Goal: Task Accomplishment & Management: Manage account settings

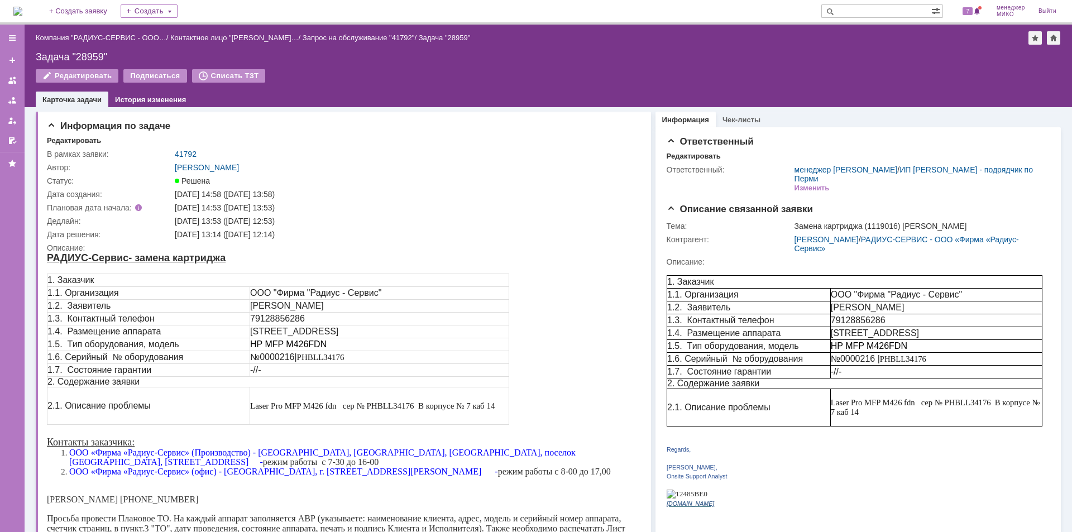
click at [22, 76] on div at bounding box center [12, 88] width 25 height 123
click at [18, 80] on link at bounding box center [12, 80] width 18 height 18
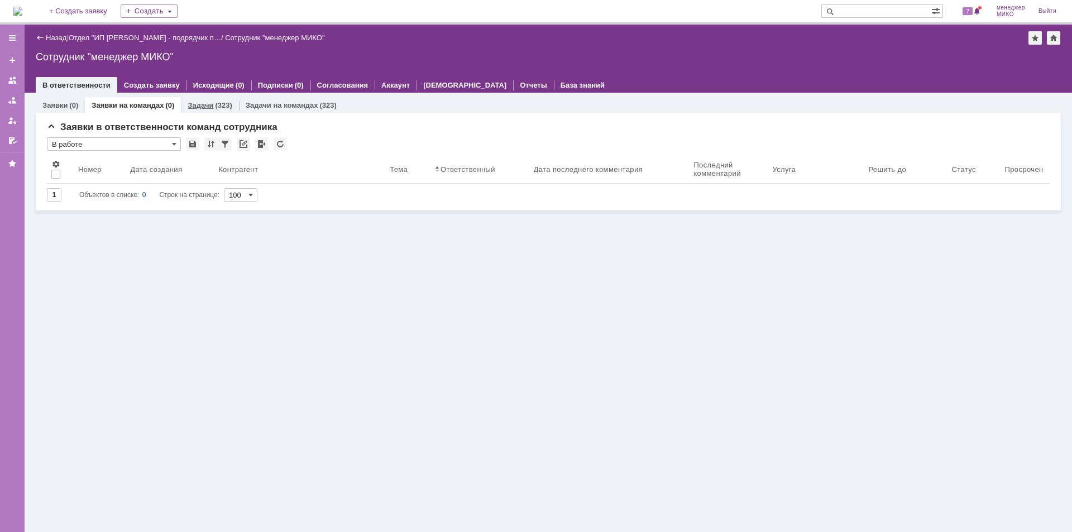
click at [191, 107] on link "Задачи" at bounding box center [201, 105] width 26 height 8
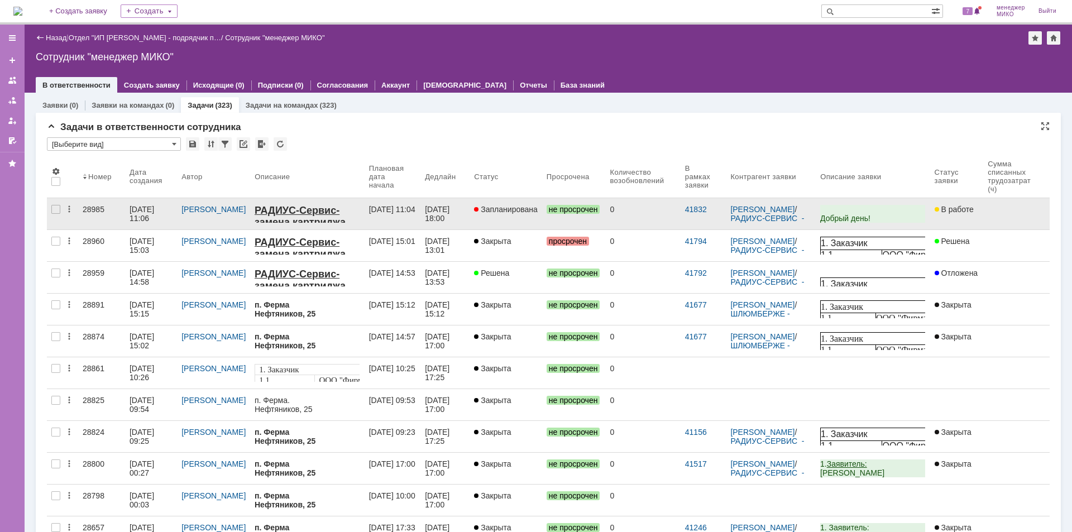
click at [156, 206] on div "[DATE] 11:06" at bounding box center [143, 214] width 27 height 18
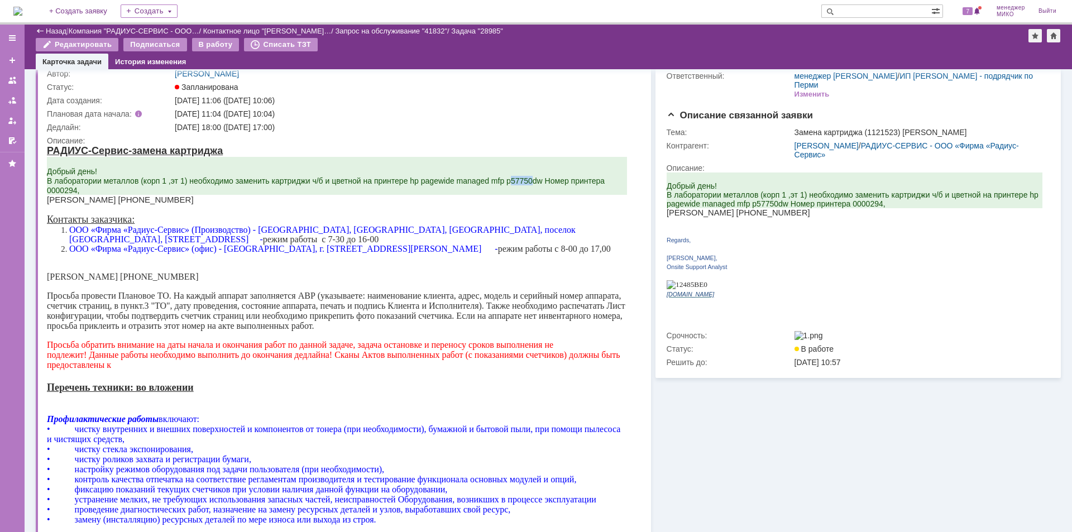
drag, startPoint x: 511, startPoint y: 183, endPoint x: 532, endPoint y: 183, distance: 20.7
click at [532, 183] on span "Добрый день! В лаборатории металлов (корп 1 ,эт 1) необходимо заменить картридж…" at bounding box center [326, 181] width 558 height 28
copy span "57750"
click at [457, 185] on span "Добрый день! В лаборатории металлов (корп 1 ,эт 1) необходимо заменить картридж…" at bounding box center [326, 181] width 558 height 28
drag, startPoint x: 410, startPoint y: 181, endPoint x: 545, endPoint y: 185, distance: 134.6
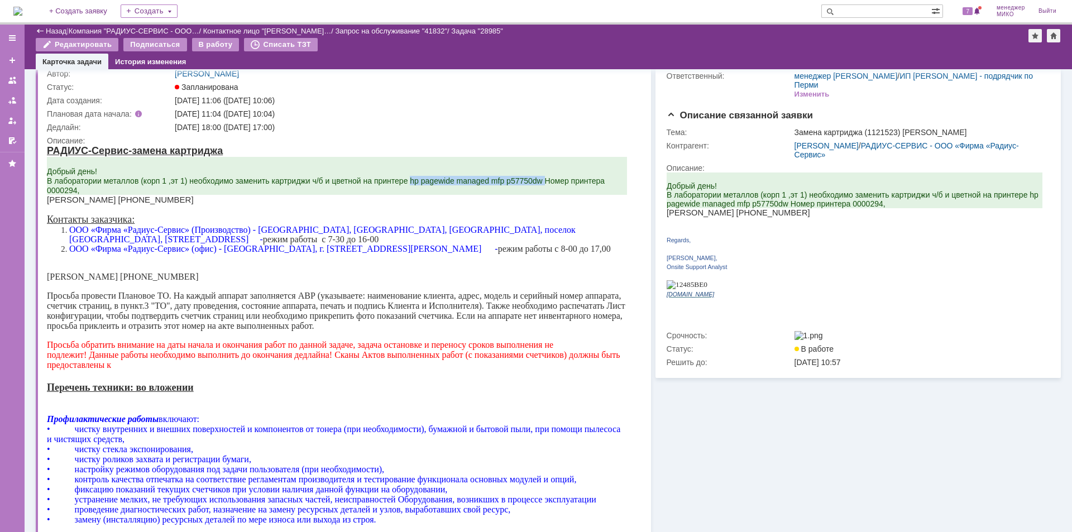
click at [545, 185] on span "Добрый день! В лаборатории металлов (корп 1 ,эт 1) необходимо заменить картридж…" at bounding box center [326, 181] width 558 height 28
copy span "hp pagewide managed mfp p57750dw"
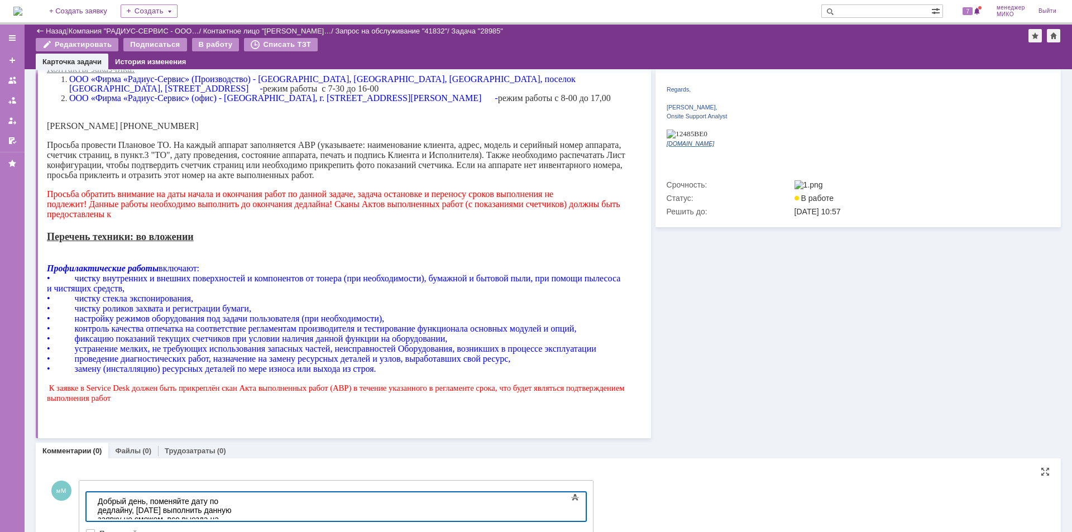
click at [150, 512] on div "Добрый день, поменяйте дату по дедлайну, [DATE] выполнить данную заявку не смож…" at bounding box center [177, 515] width 159 height 36
click at [166, 516] on body "Добрый день, поменяйте дату по дедлайну, [DATE] выполнить данную заявку не смож…" at bounding box center [176, 514] width 167 height 45
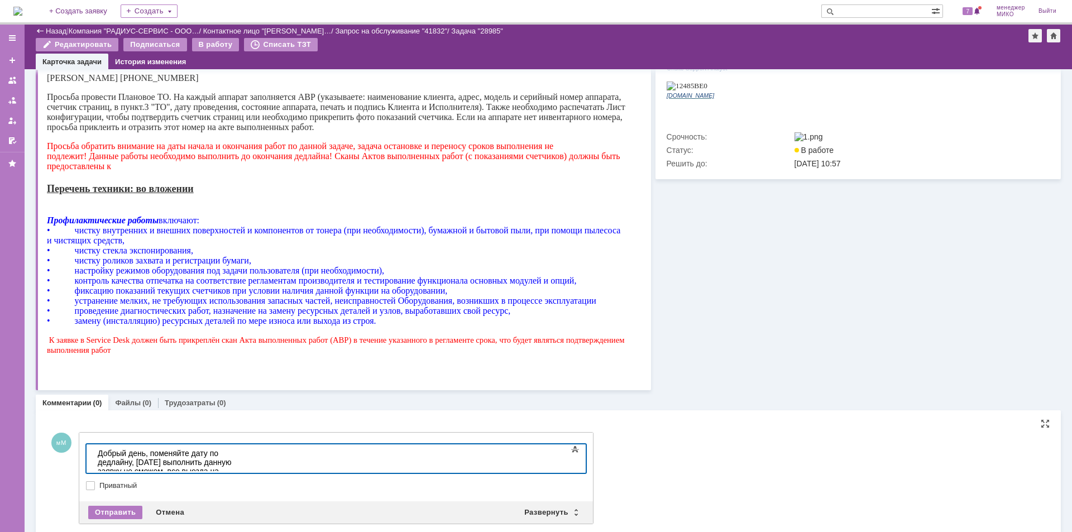
scroll to position [273, 0]
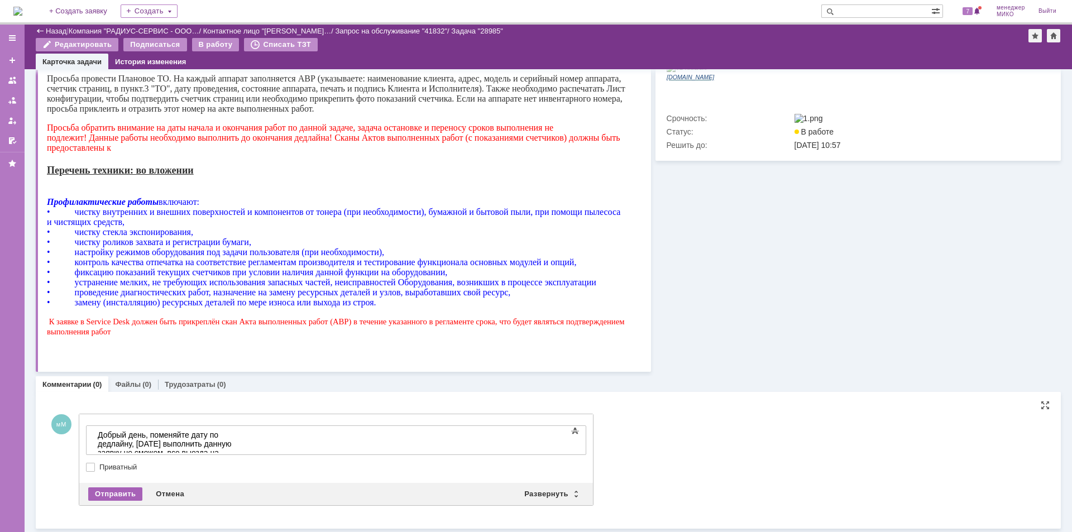
click at [124, 493] on div "Отправить" at bounding box center [115, 493] width 54 height 13
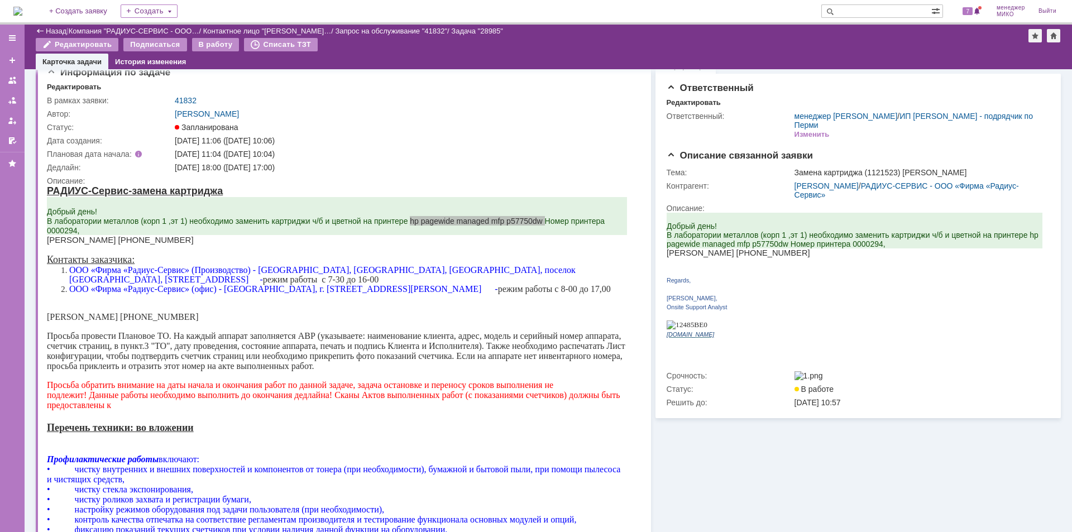
scroll to position [0, 0]
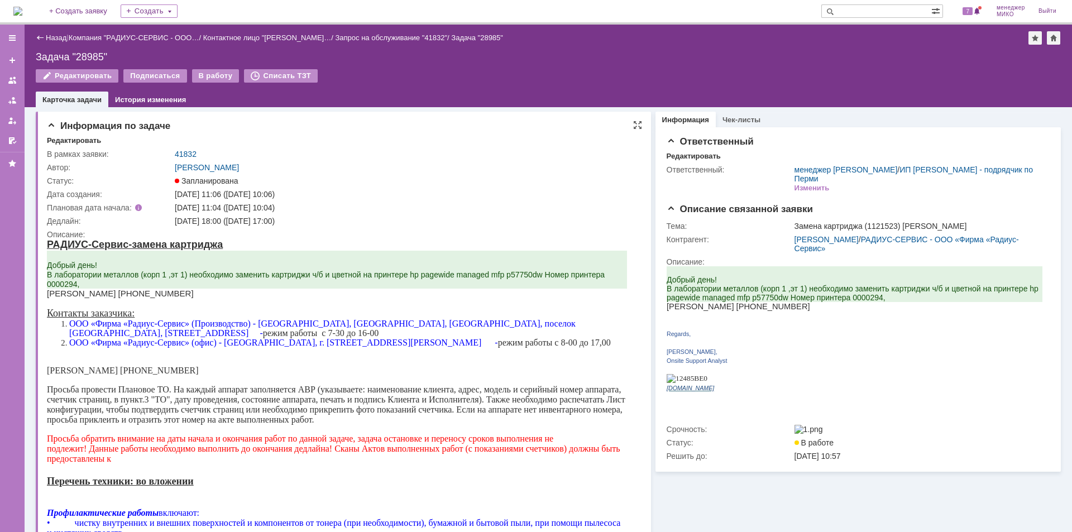
click at [229, 319] on div "Контакты заказчика: ООО «Фирма «Радиус-Сервис» (Производство) - [GEOGRAPHIC_DAT…" at bounding box center [337, 342] width 580 height 68
click at [198, 79] on div "В работу" at bounding box center [215, 75] width 47 height 13
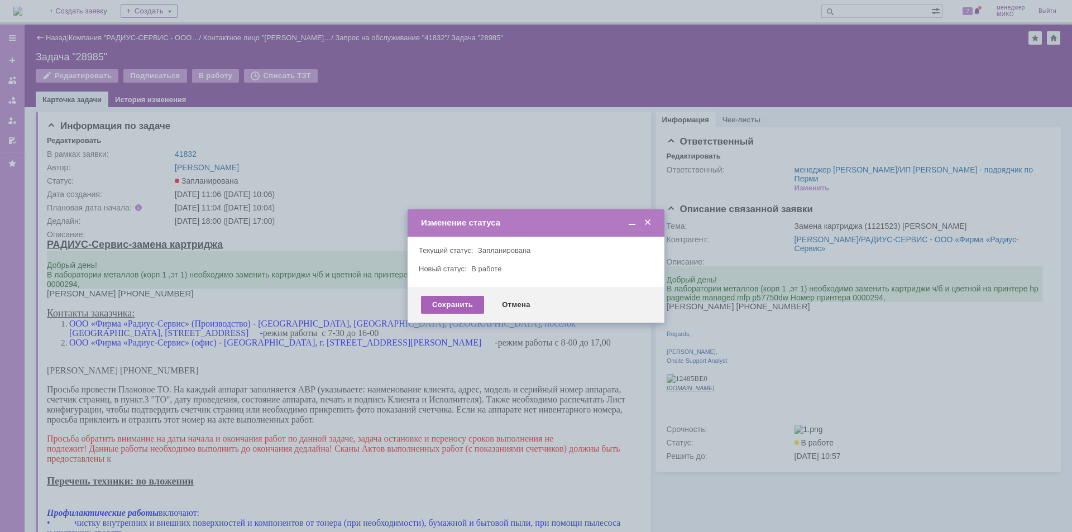
click at [450, 307] on div "Сохранить" at bounding box center [452, 305] width 63 height 18
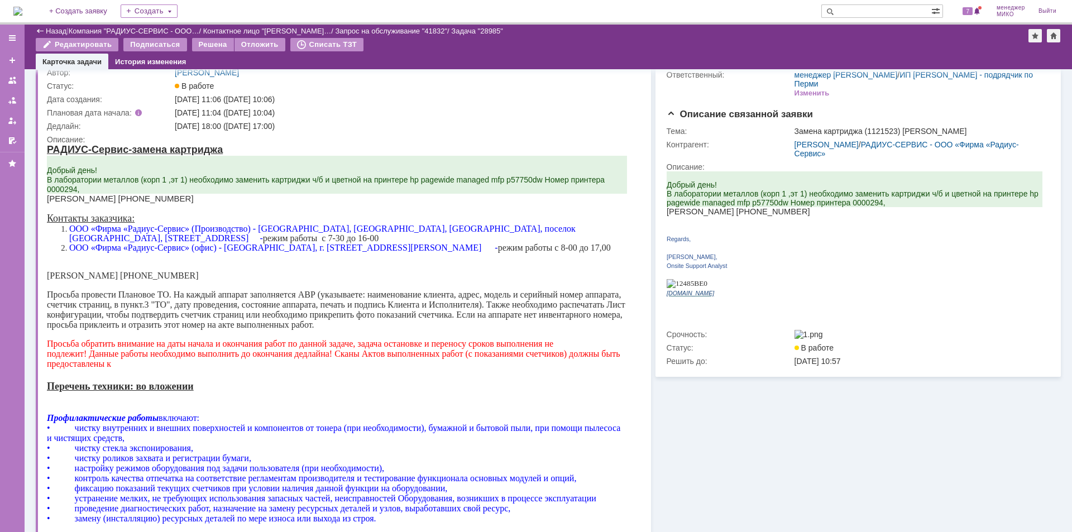
scroll to position [56, 0]
drag, startPoint x: 512, startPoint y: 184, endPoint x: 534, endPoint y: 184, distance: 21.8
click at [534, 184] on span "Добрый день! В лаборатории металлов (корп 1 ,эт 1) необходимо заменить картридж…" at bounding box center [326, 181] width 558 height 28
copy span "57750"
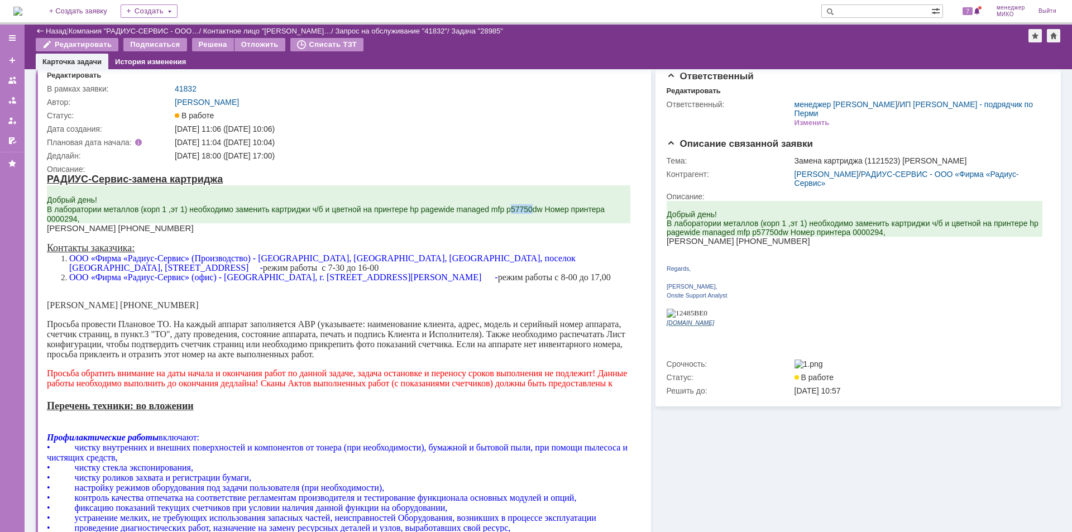
scroll to position [0, 0]
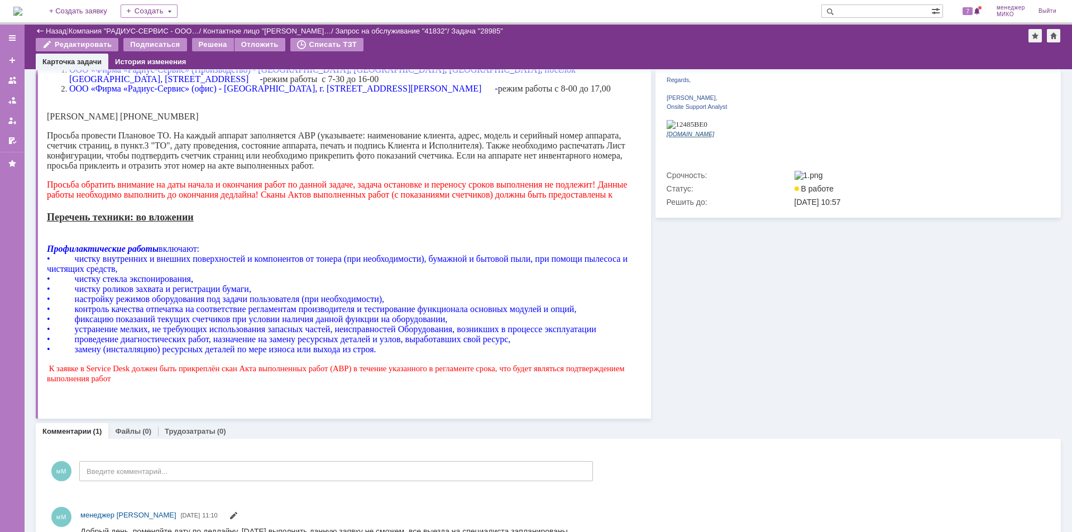
scroll to position [245, 0]
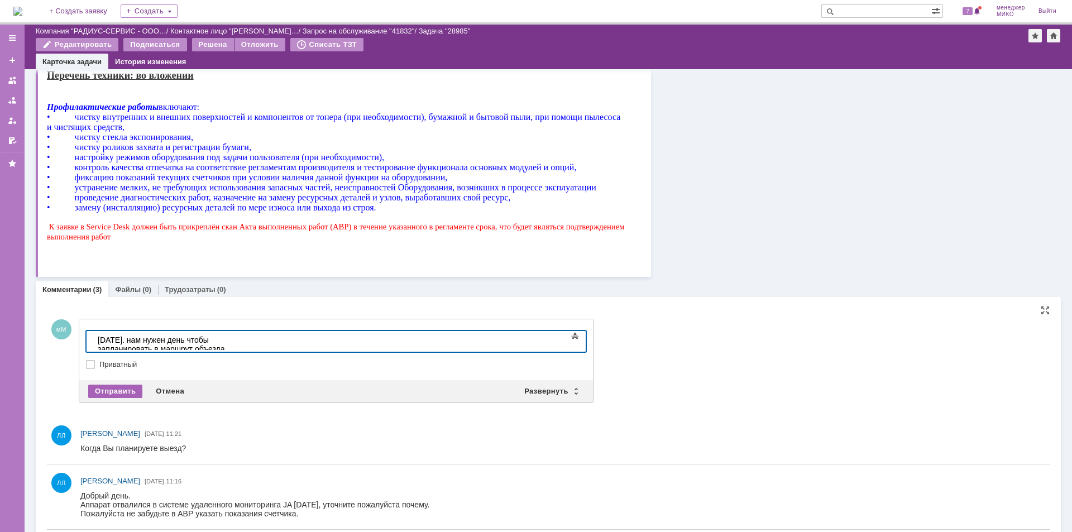
click at [111, 394] on div "Отправить" at bounding box center [115, 391] width 54 height 13
